Goal: Find specific page/section: Find specific page/section

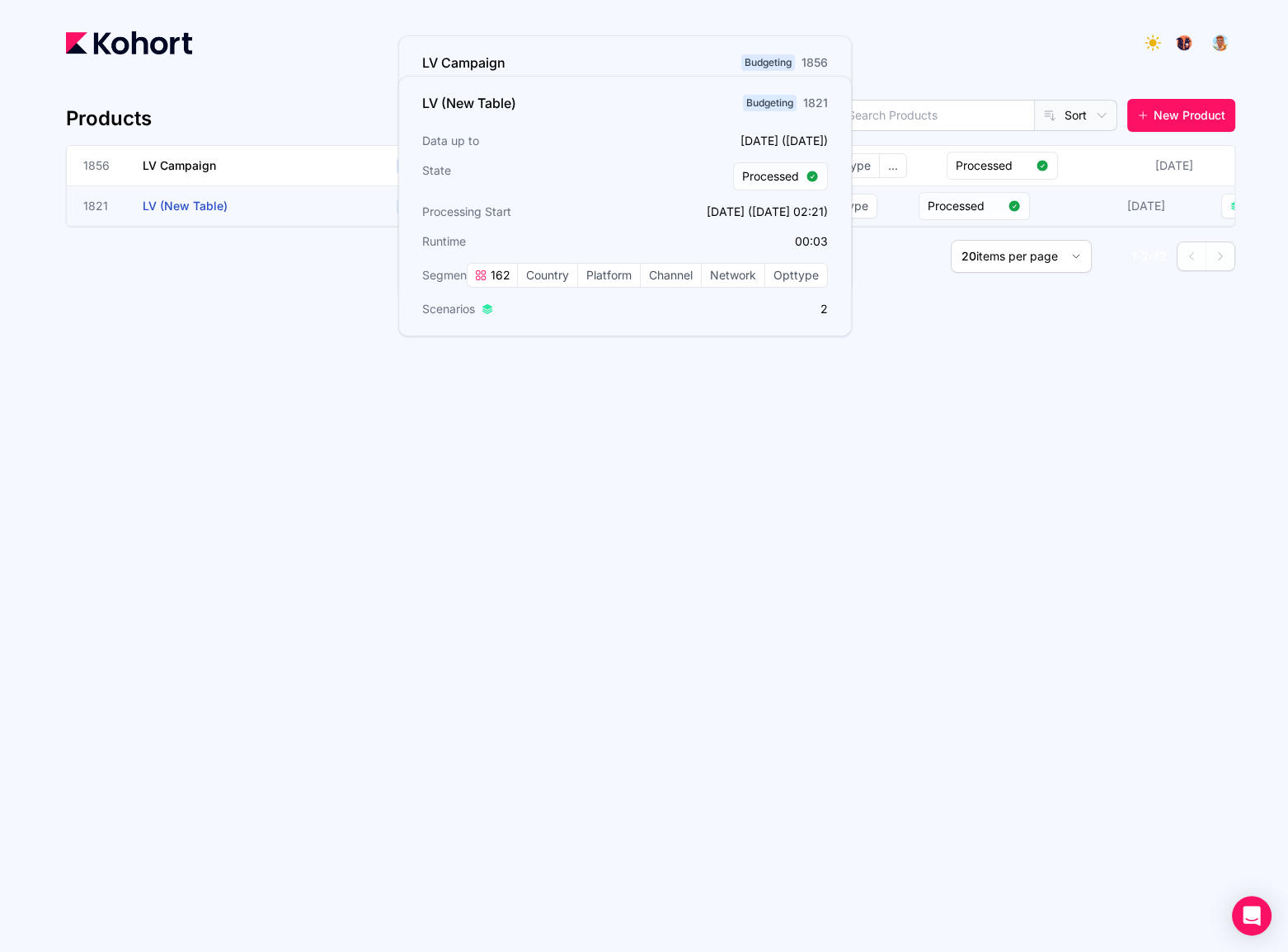
click at [228, 208] on h3 "LV (New Table)" at bounding box center [266, 206] width 247 height 40
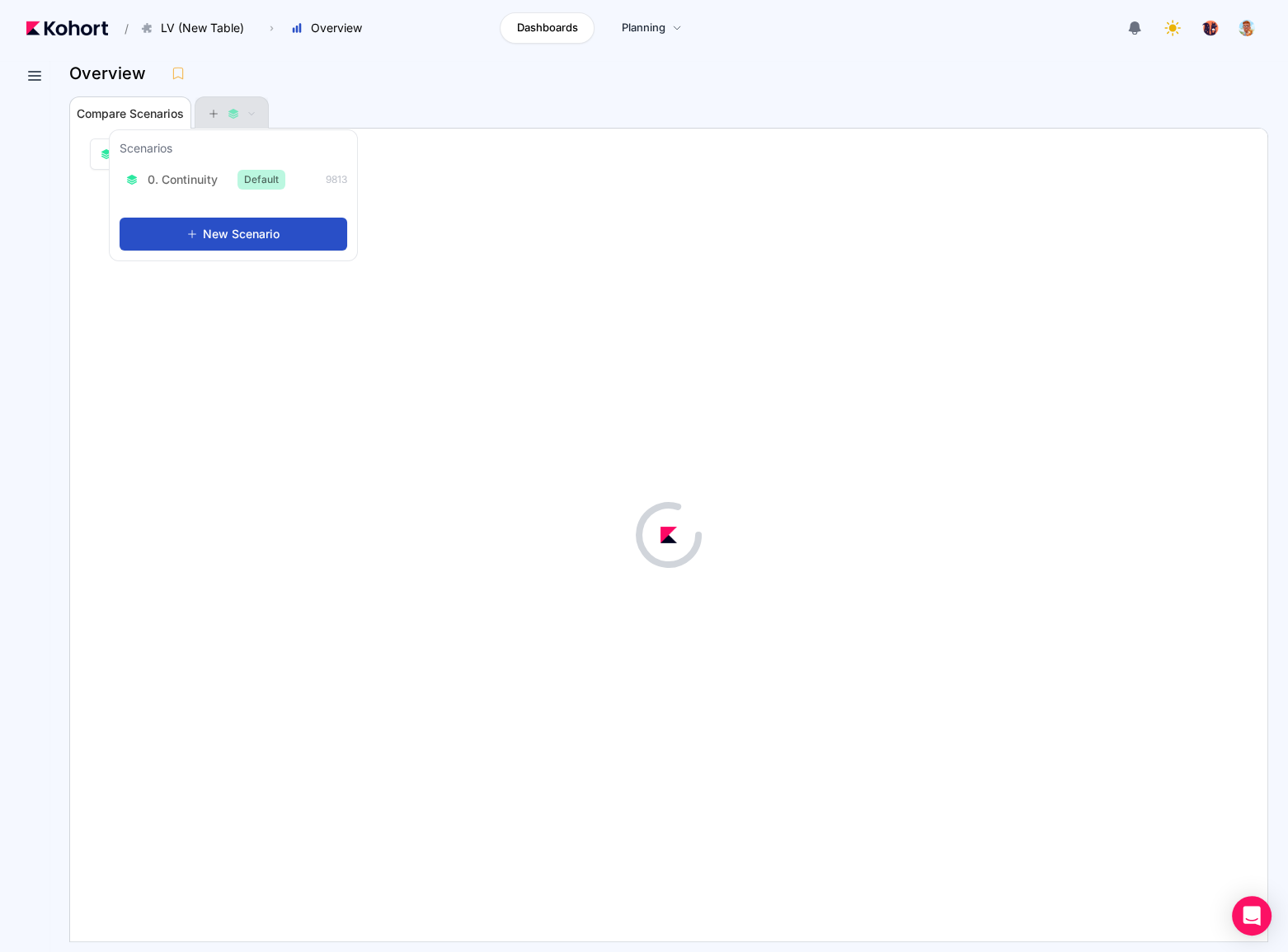
click at [217, 106] on button at bounding box center [231, 113] width 49 height 33
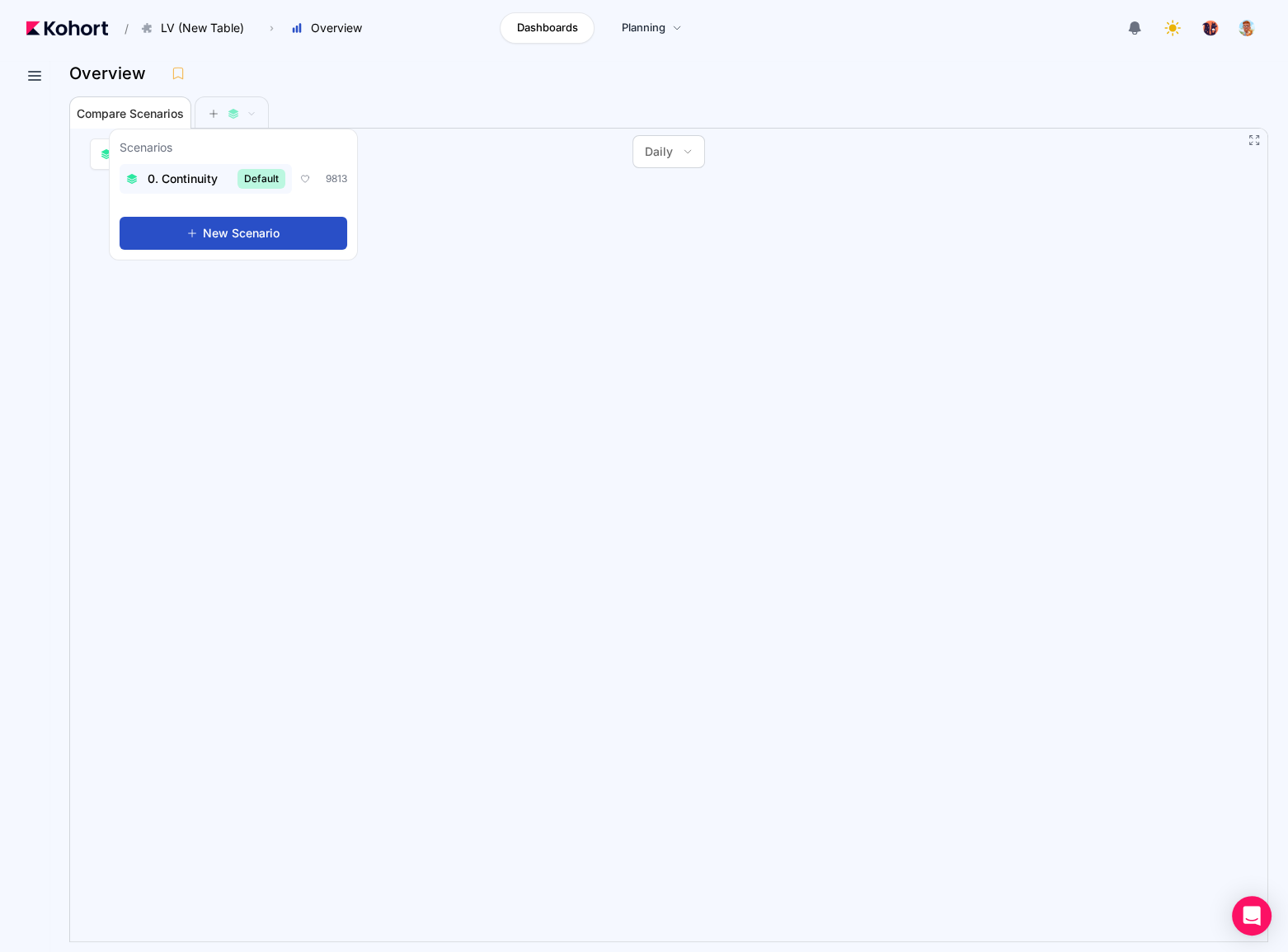
click at [221, 181] on div "0. Continuity Default" at bounding box center [205, 179] width 159 height 20
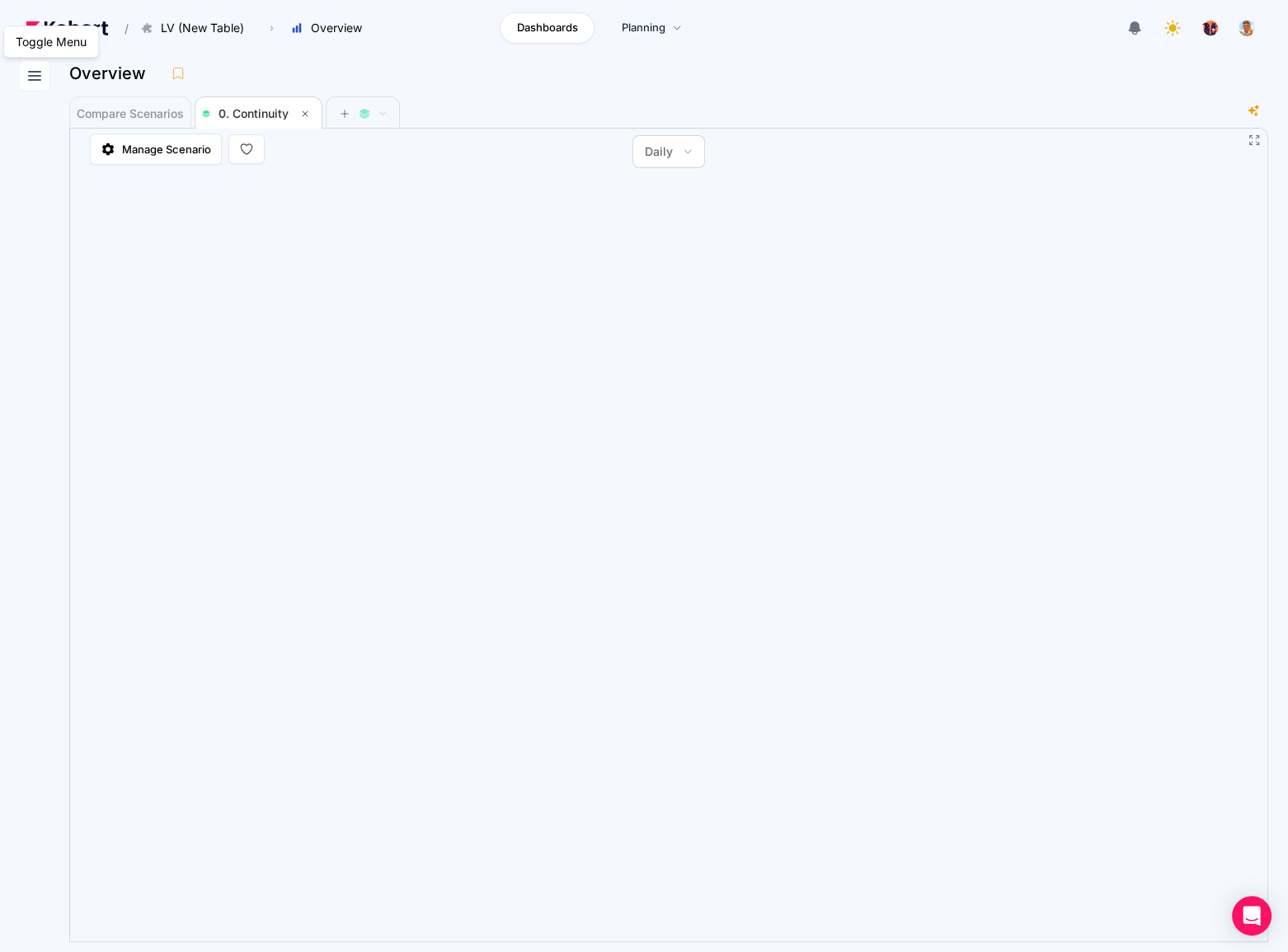
click at [22, 74] on button at bounding box center [35, 76] width 30 height 30
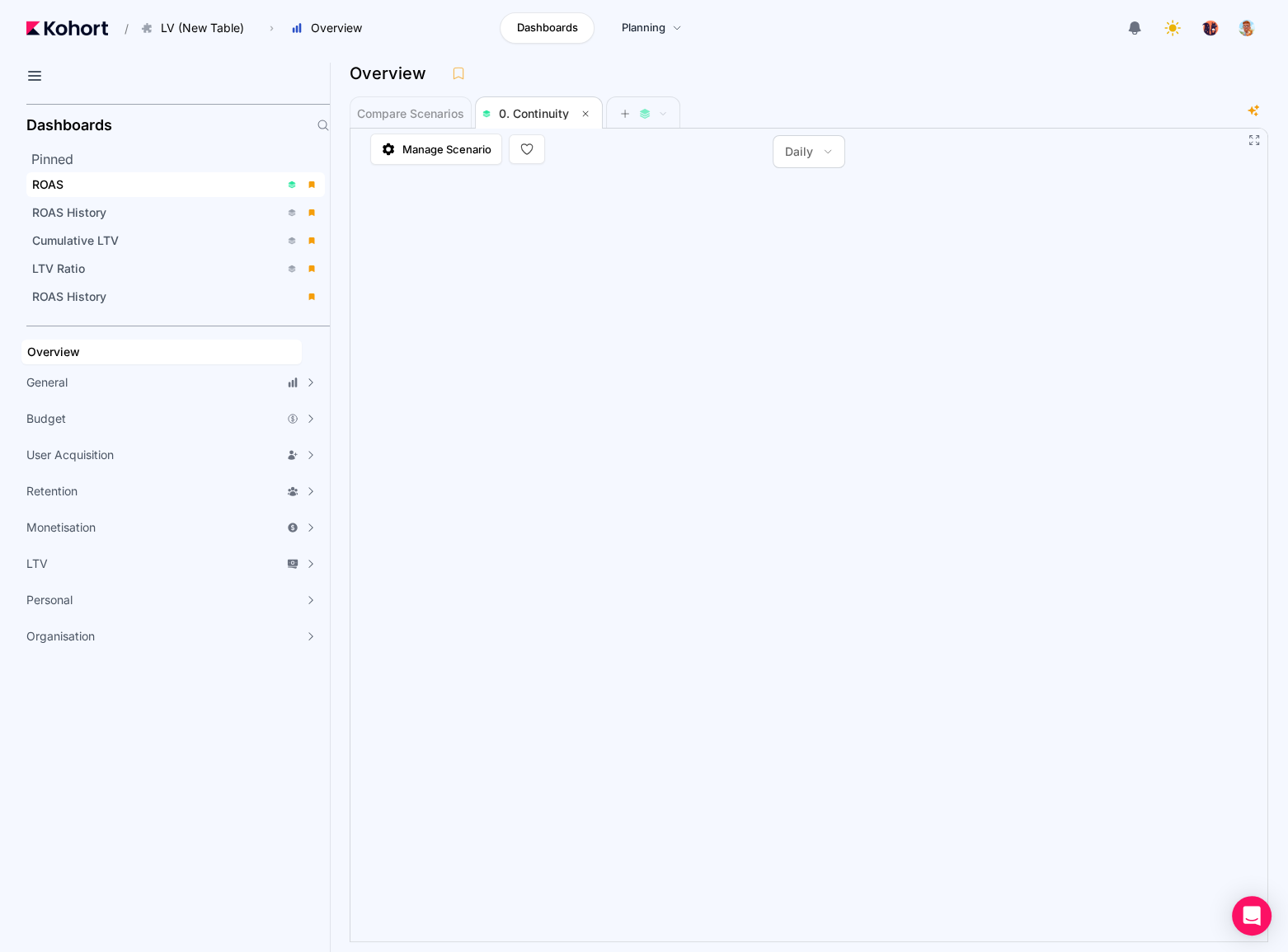
click at [86, 181] on div "ROAS" at bounding box center [155, 184] width 247 height 16
click at [810, 74] on div "ROAS" at bounding box center [802, 73] width 905 height 25
click at [33, 78] on icon at bounding box center [35, 76] width 20 height 20
